Goal: Task Accomplishment & Management: Complete application form

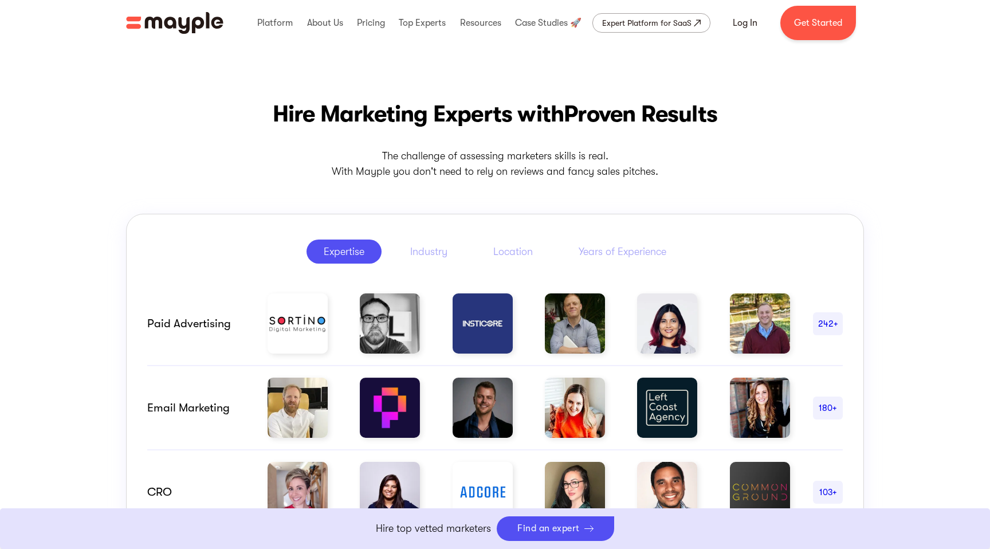
scroll to position [441, 0]
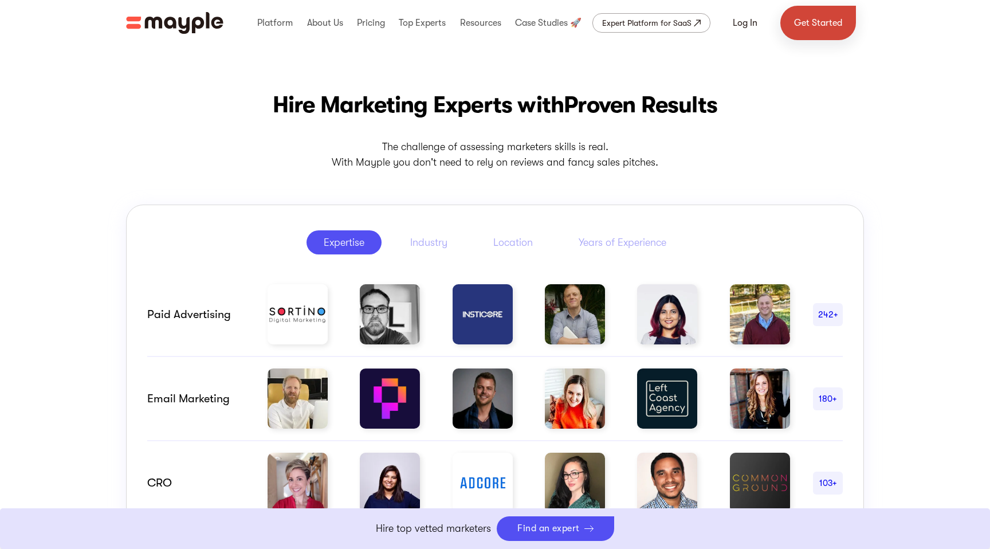
click at [799, 24] on link "Get Started" at bounding box center [819, 23] width 76 height 34
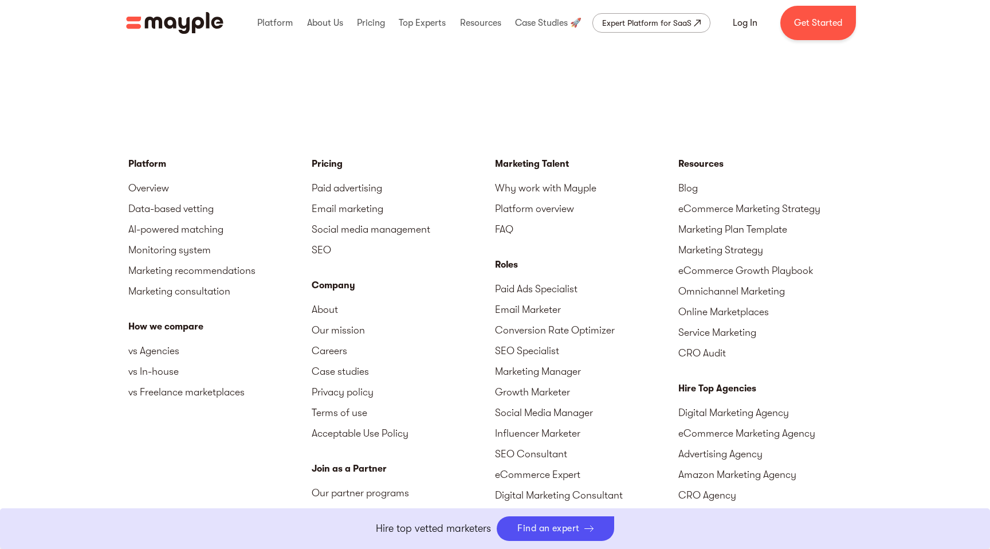
scroll to position [4971, 0]
click at [547, 190] on link "Why work with Mayple" at bounding box center [586, 187] width 183 height 21
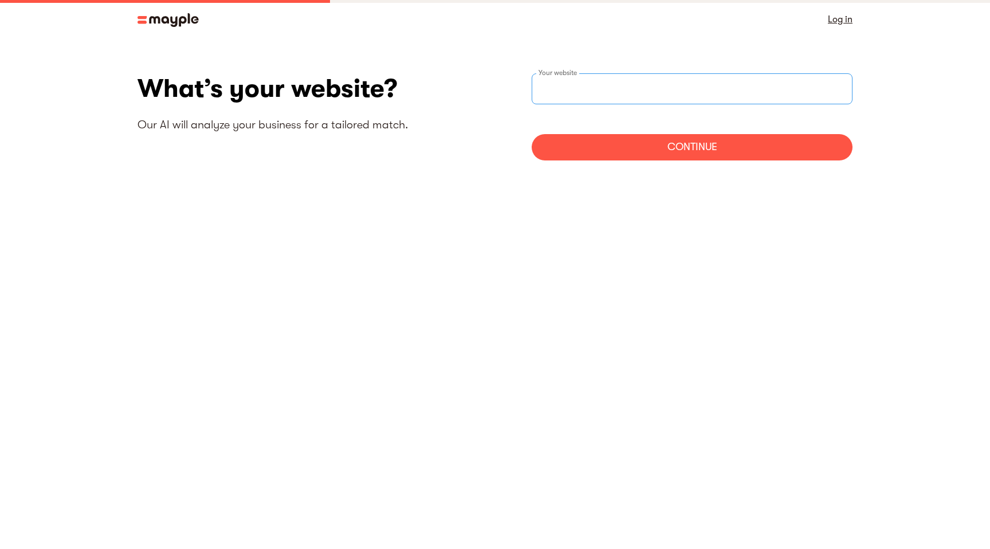
click at [649, 86] on input "websiteStep" at bounding box center [692, 88] width 321 height 31
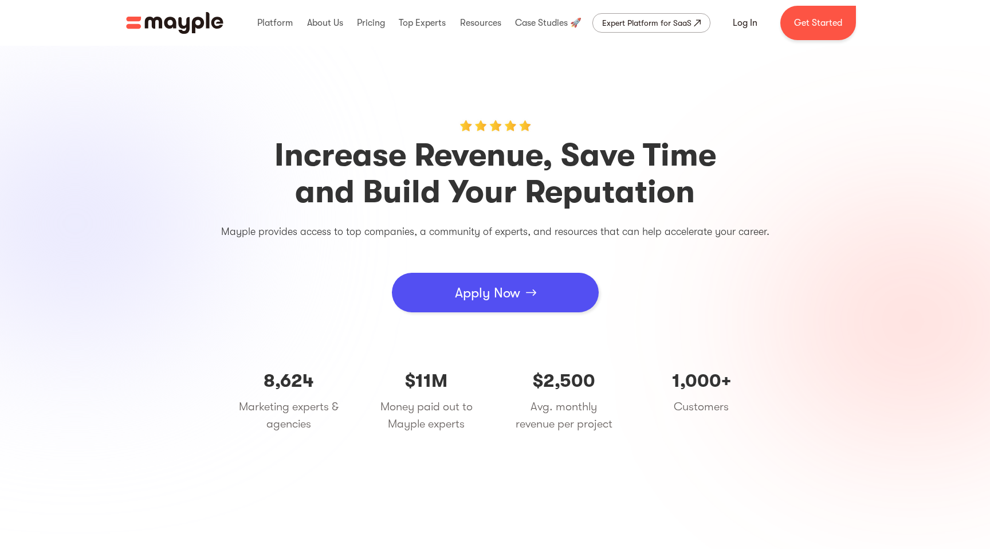
click at [503, 284] on div "Apply Now" at bounding box center [487, 293] width 65 height 34
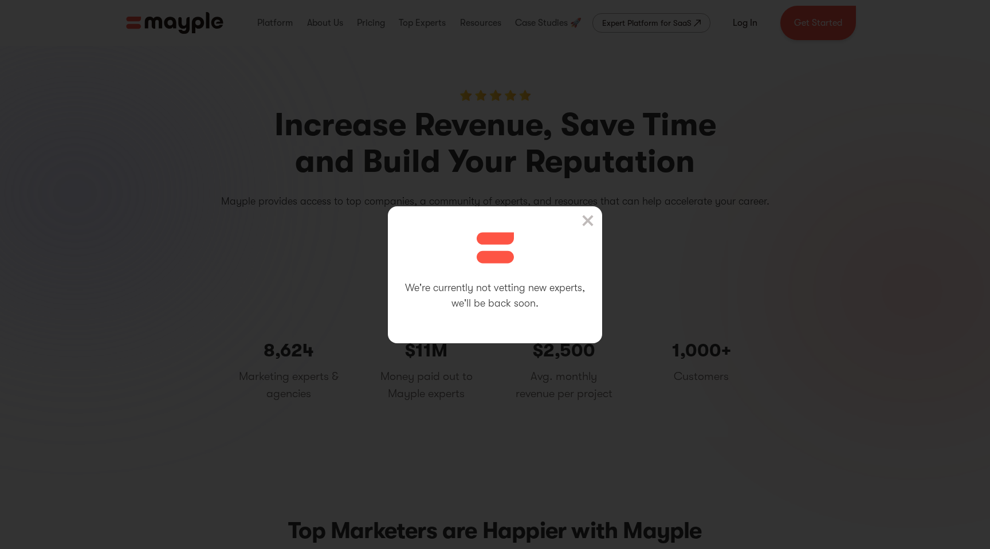
scroll to position [33, 0]
click at [581, 219] on div "We're currently not vetting new experts, we'll be back soon." at bounding box center [495, 274] width 214 height 137
